Goal: Book appointment/travel/reservation

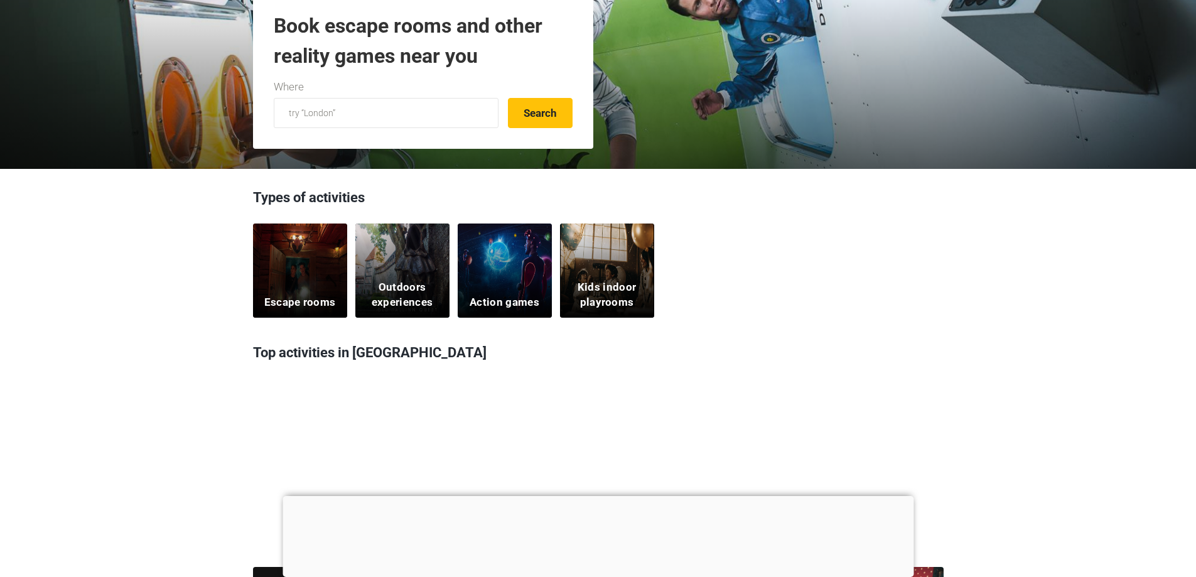
scroll to position [251, 0]
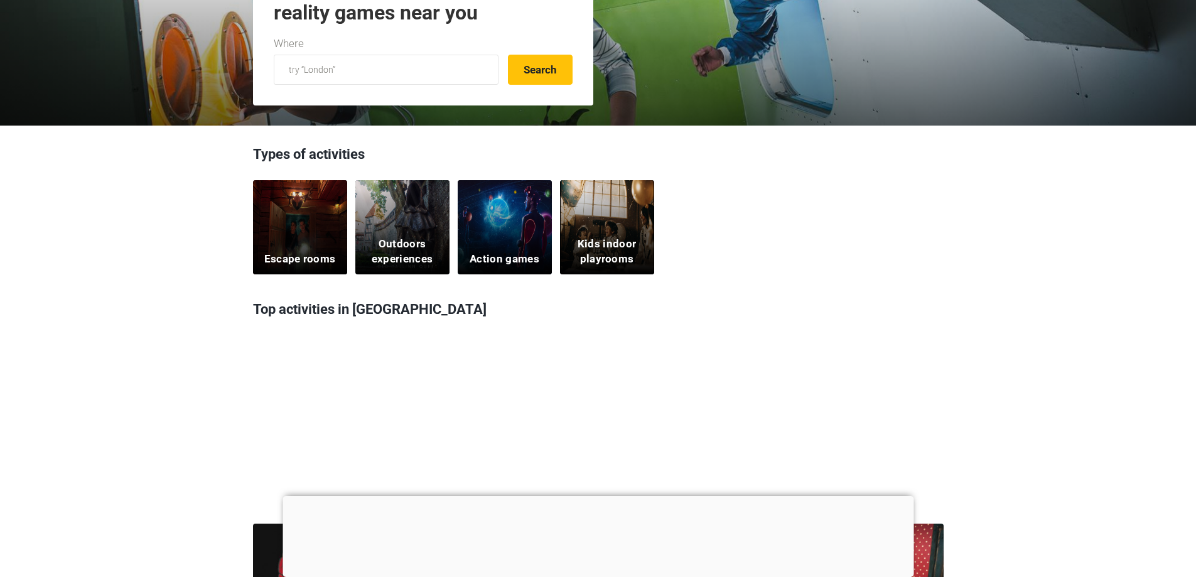
click at [287, 240] on div "Escape rooms" at bounding box center [300, 227] width 94 height 94
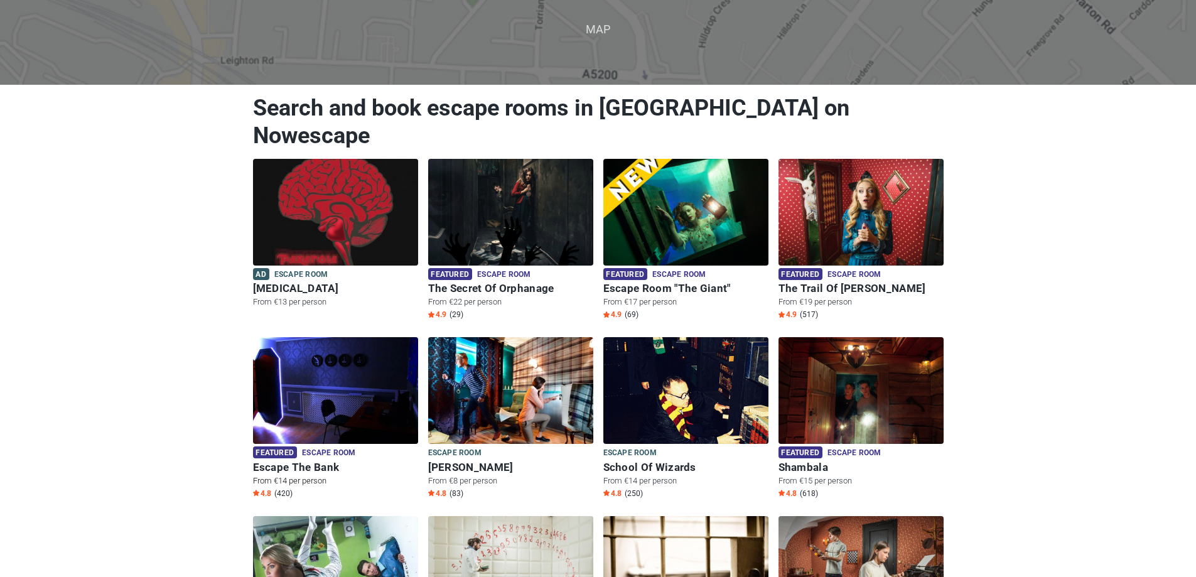
scroll to position [251, 0]
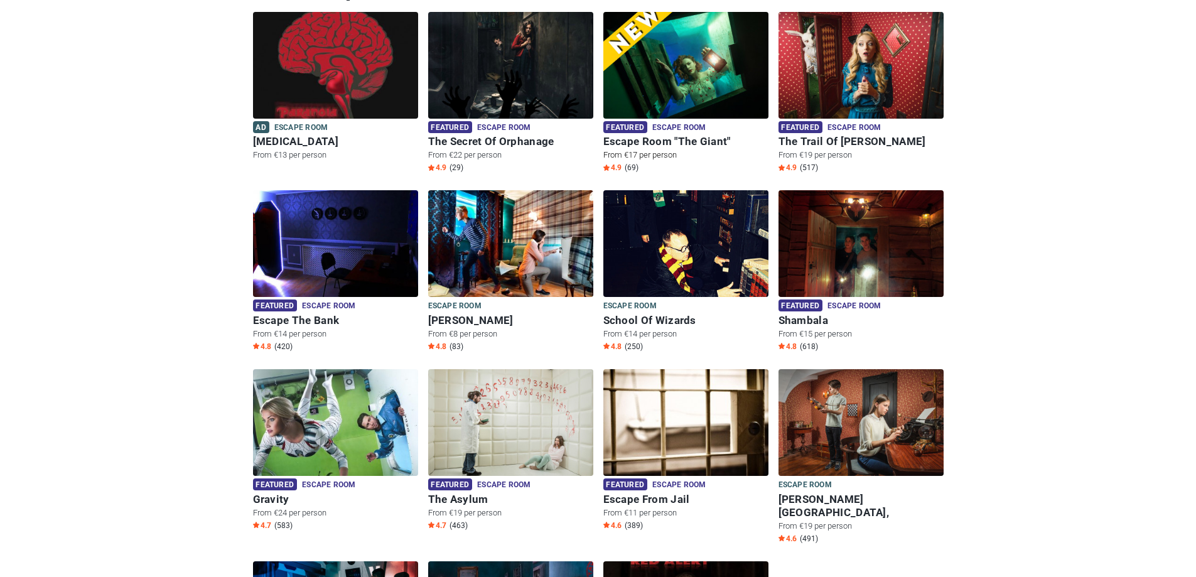
click at [682, 66] on img at bounding box center [685, 65] width 165 height 107
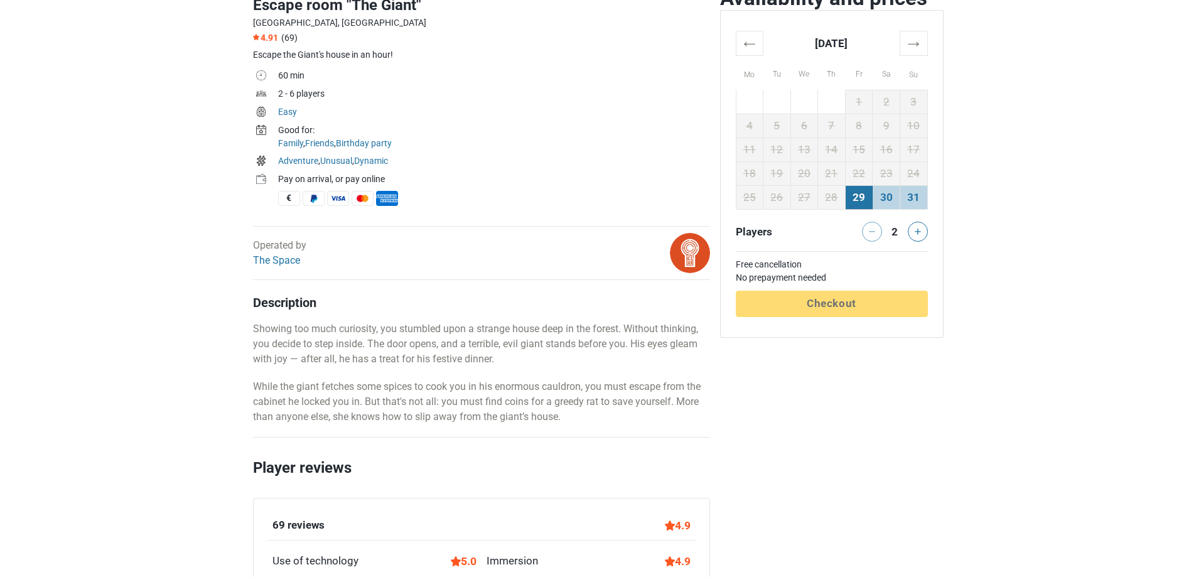
scroll to position [439, 0]
